Goal: Transaction & Acquisition: Purchase product/service

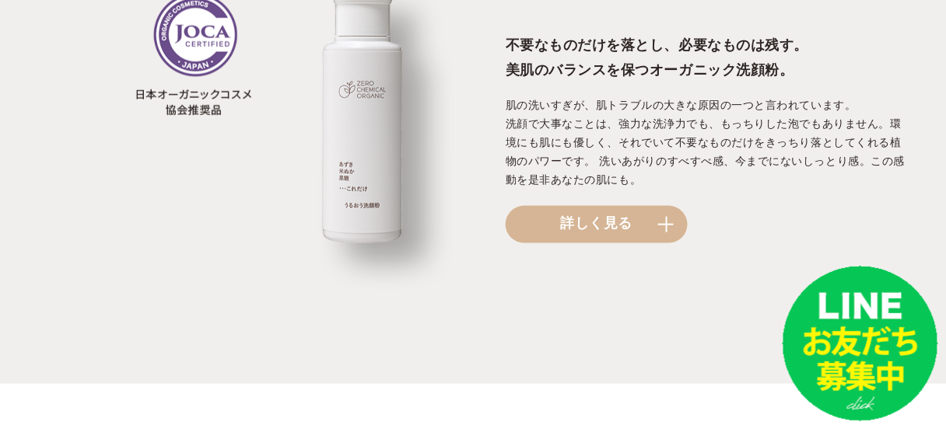
scroll to position [1929, 0]
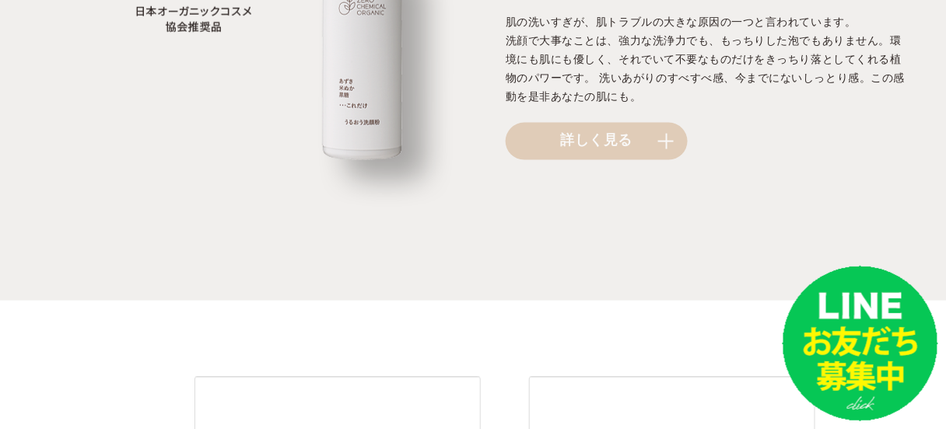
click at [579, 136] on link "詳しく見る" at bounding box center [597, 141] width 182 height 37
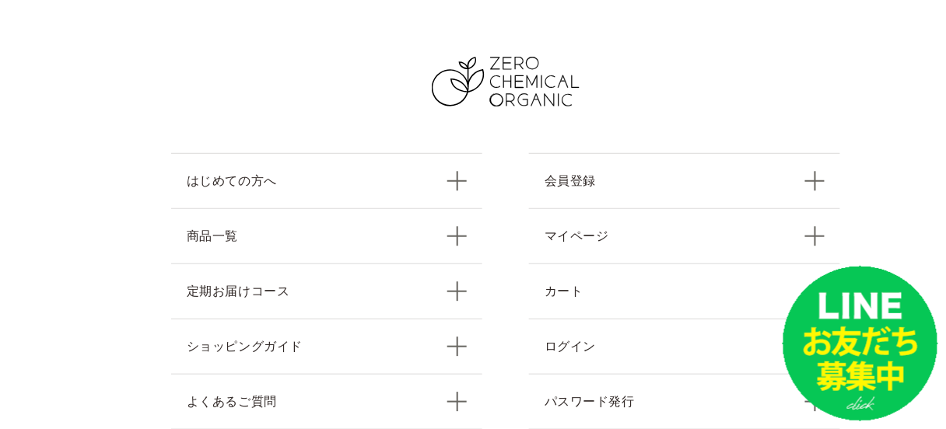
scroll to position [16460, 0]
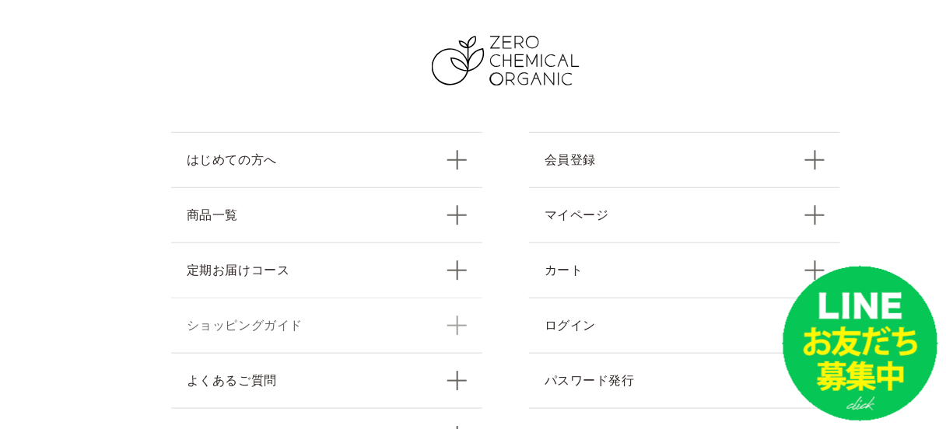
click at [242, 298] on link "ショッピングガイド" at bounding box center [326, 325] width 311 height 55
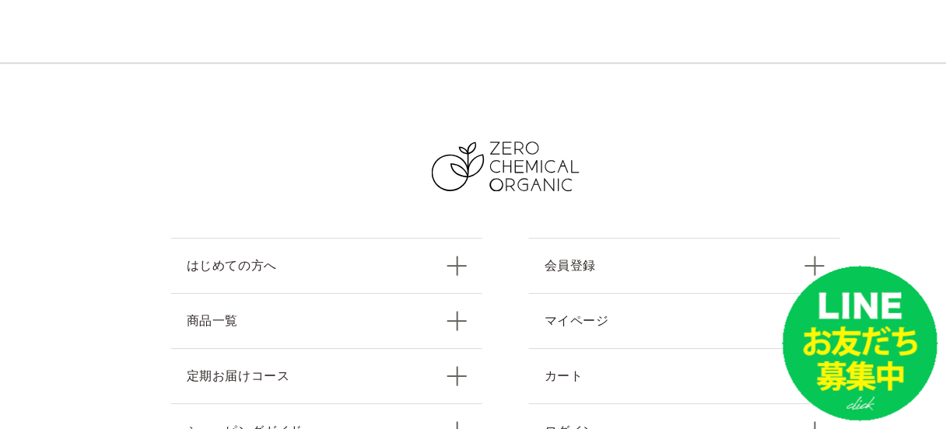
scroll to position [4046, 0]
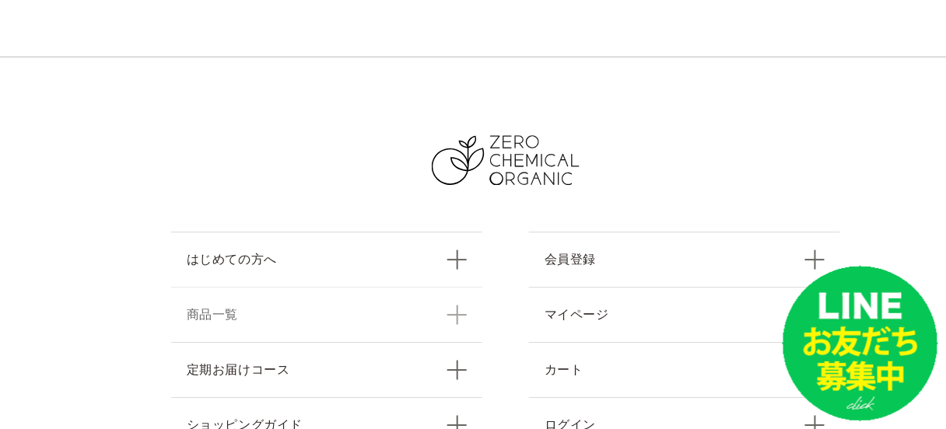
click at [219, 287] on link "商品一覧" at bounding box center [326, 314] width 311 height 55
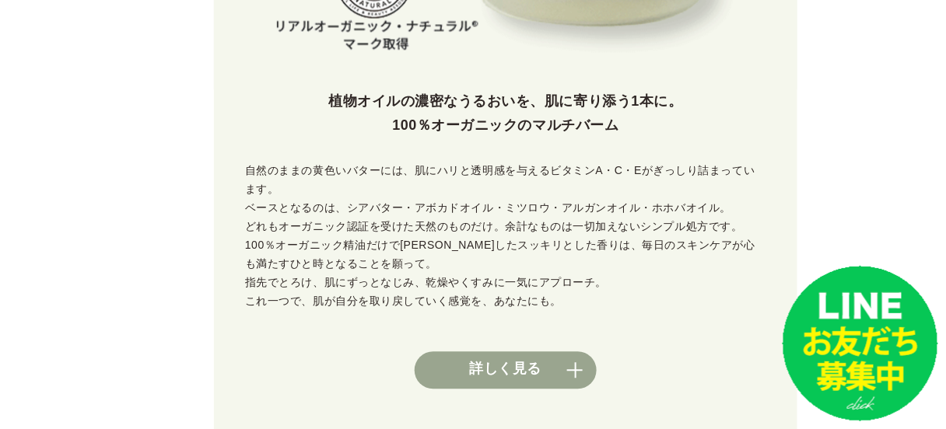
scroll to position [788, 0]
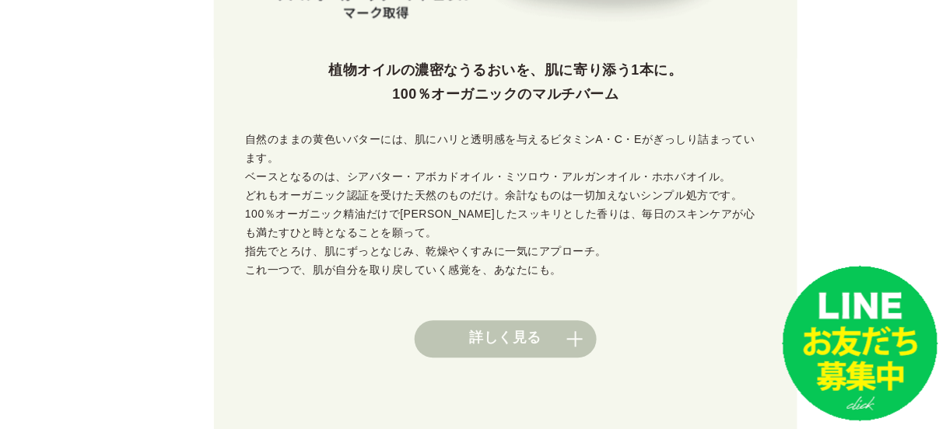
click at [513, 320] on link "詳しく見る" at bounding box center [506, 338] width 182 height 37
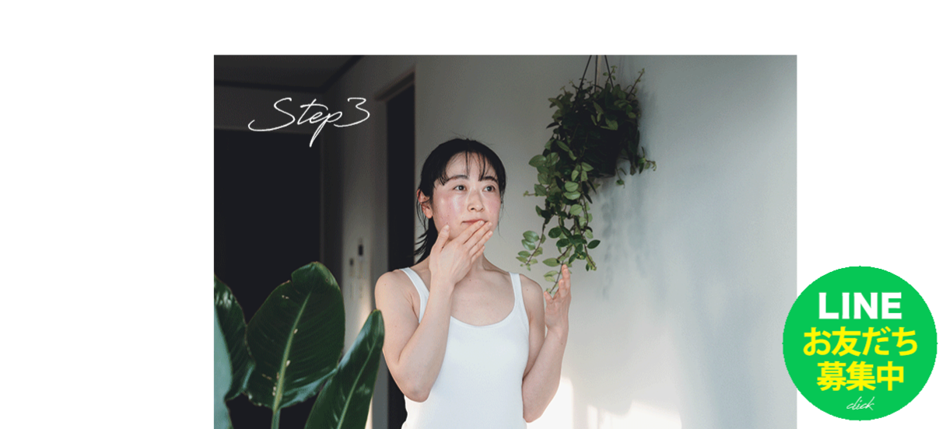
scroll to position [20766, 0]
